Goal: Find specific page/section: Find specific page/section

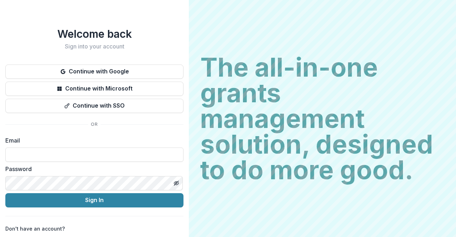
type input "**********"
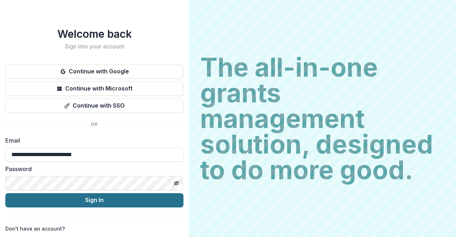
click at [90, 87] on button "Sign In" at bounding box center [94, 200] width 178 height 14
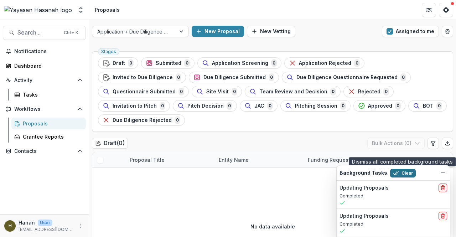
click at [400, 174] on button "Clear" at bounding box center [403, 173] width 26 height 9
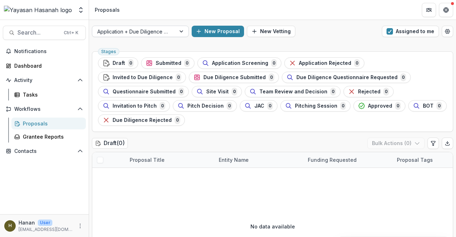
click at [174, 30] on div "Application + Due Diligence + Pitching Process" at bounding box center [133, 31] width 83 height 10
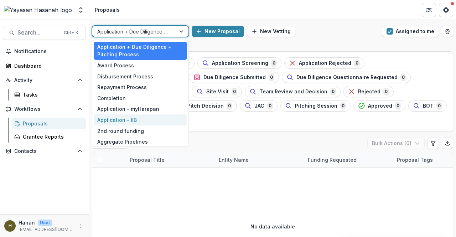
click at [159, 118] on div "Application - IIB" at bounding box center [140, 119] width 93 height 11
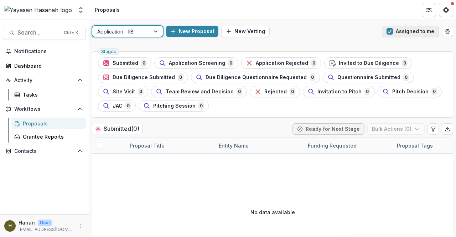
click at [420, 34] on button "Assigned to me" at bounding box center [410, 31] width 57 height 11
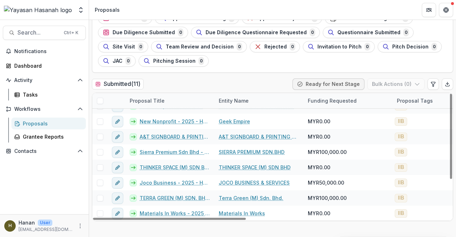
scroll to position [71, 0]
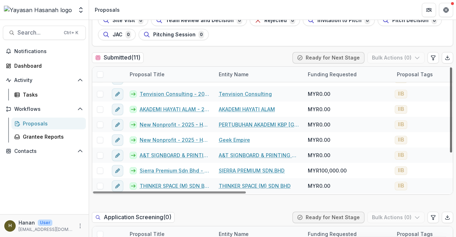
drag, startPoint x: 449, startPoint y: 164, endPoint x: 450, endPoint y: 128, distance: 36.3
click at [451, 129] on div at bounding box center [451, 109] width 2 height 85
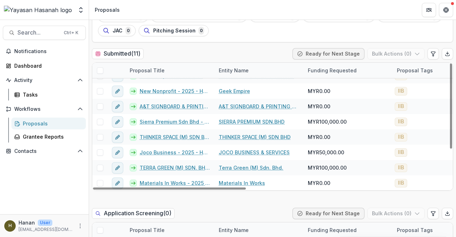
scroll to position [0, 0]
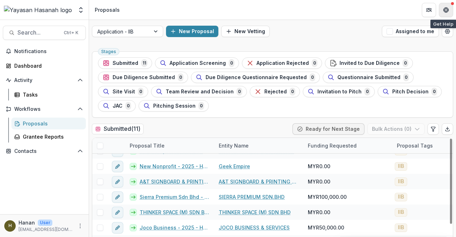
click at [444, 12] on icon "Get Help" at bounding box center [446, 10] width 6 height 6
click at [446, 11] on icon "Get Help" at bounding box center [446, 11] width 2 height 1
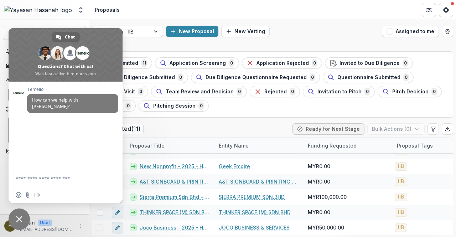
click at [302, 39] on div "Application - IIB New Proposal New Vetting Assigned to me" at bounding box center [272, 31] width 367 height 23
click at [17, 220] on span "Close chat" at bounding box center [19, 219] width 6 height 6
